Goal: Task Accomplishment & Management: Manage account settings

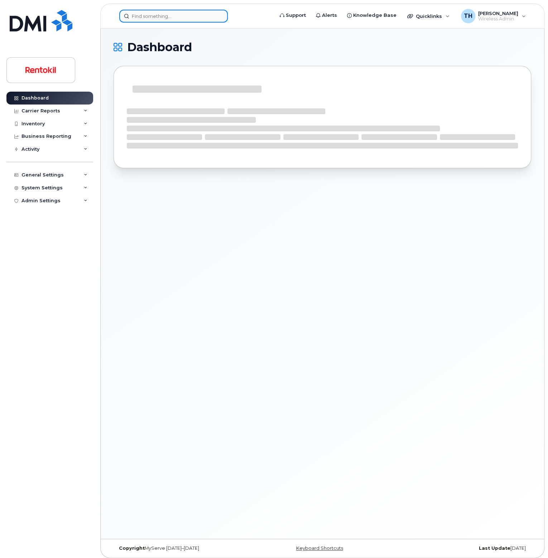
click at [188, 20] on input at bounding box center [173, 16] width 108 height 13
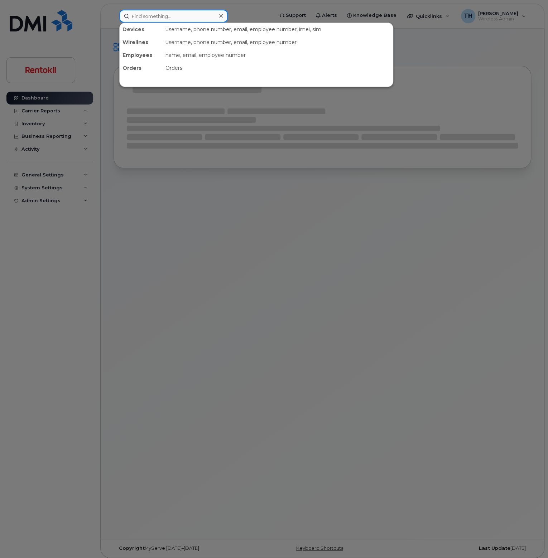
paste input "[PHONE_NUMBER]"
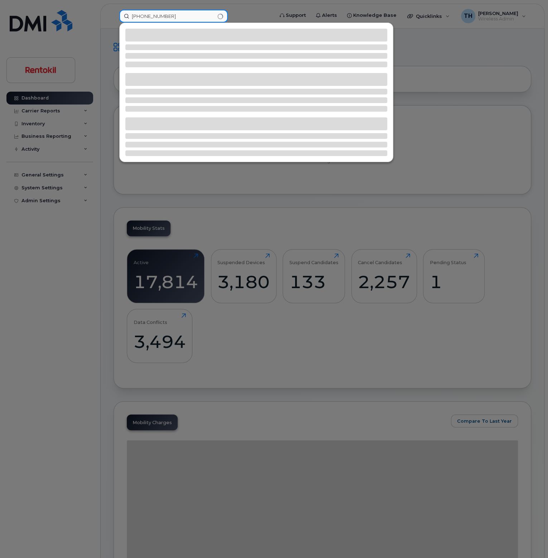
click at [155, 16] on input "[PHONE_NUMBER]" at bounding box center [173, 16] width 108 height 13
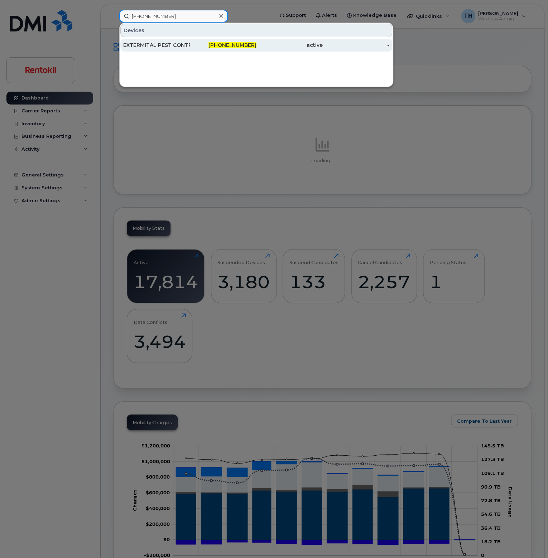
type input "[PHONE_NUMBER]"
click at [157, 44] on div "EXTERMITAL PEST CONTROL" at bounding box center [156, 45] width 67 height 7
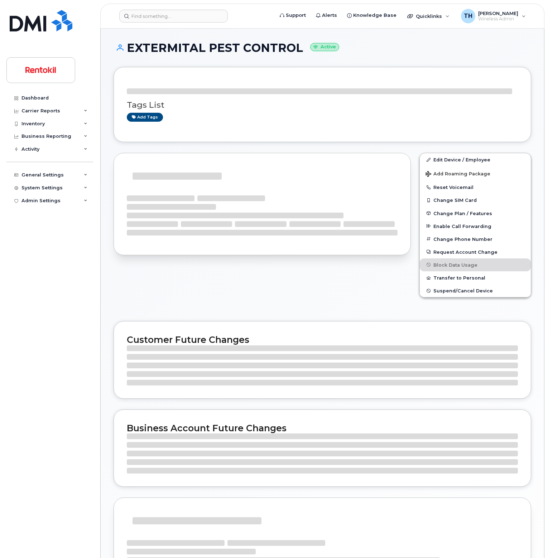
click at [160, 47] on h1 "EXTERMITAL PEST CONTROL Active" at bounding box center [321, 48] width 417 height 13
click at [462, 160] on link "Edit Device / Employee" at bounding box center [474, 159] width 111 height 13
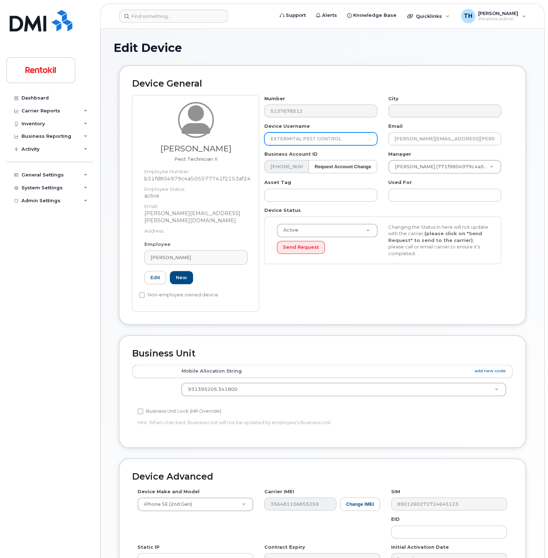
click at [304, 137] on input "EXTERMITAL PEST CONTROL" at bounding box center [320, 138] width 113 height 13
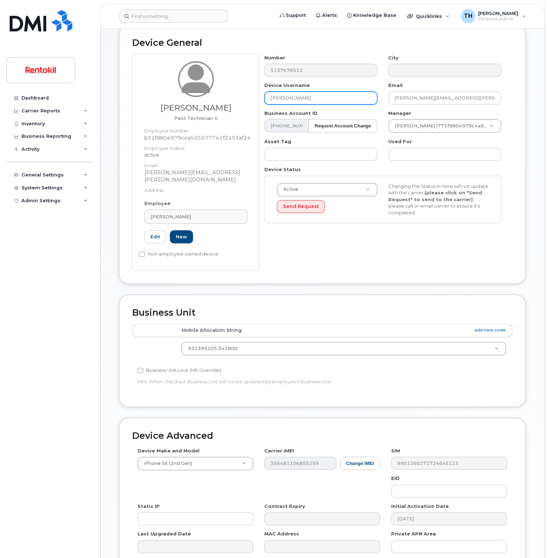
scroll to position [106, 0]
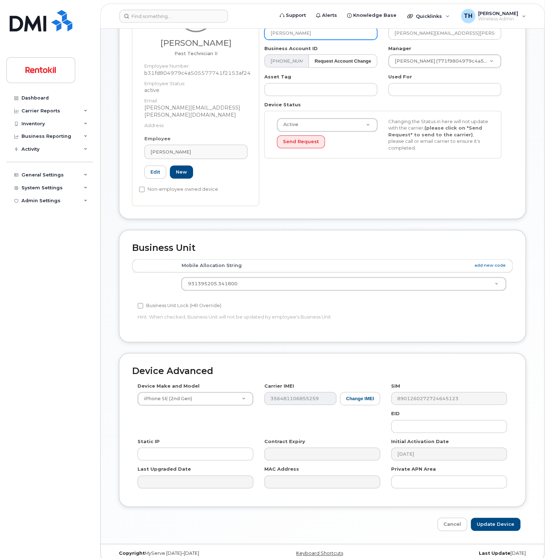
type input "Dave Unger"
click at [506, 518] on div "Cancel Update Device" at bounding box center [322, 524] width 407 height 13
click at [507, 518] on input "Update Device" at bounding box center [495, 524] width 50 height 13
type input "Saving..."
